Goal: Transaction & Acquisition: Subscribe to service/newsletter

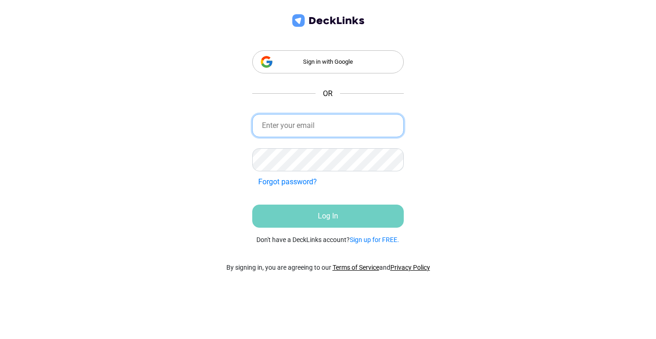
click at [299, 130] on input "email" at bounding box center [328, 125] width 152 height 23
type input "[EMAIL_ADDRESS][DOMAIN_NAME]"
click at [275, 123] on input "[EMAIL_ADDRESS][DOMAIN_NAME]" at bounding box center [328, 125] width 152 height 23
